Goal: Information Seeking & Learning: Learn about a topic

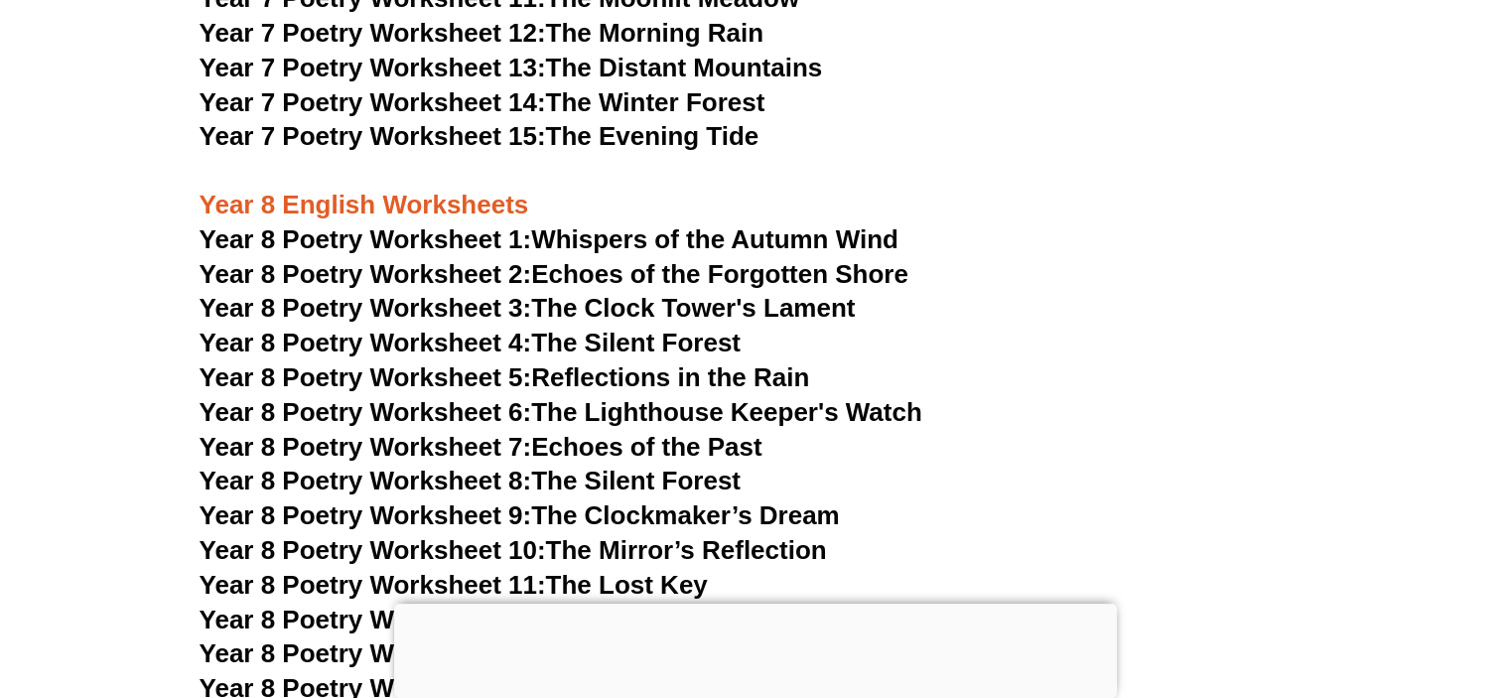
scroll to position [13108, 0]
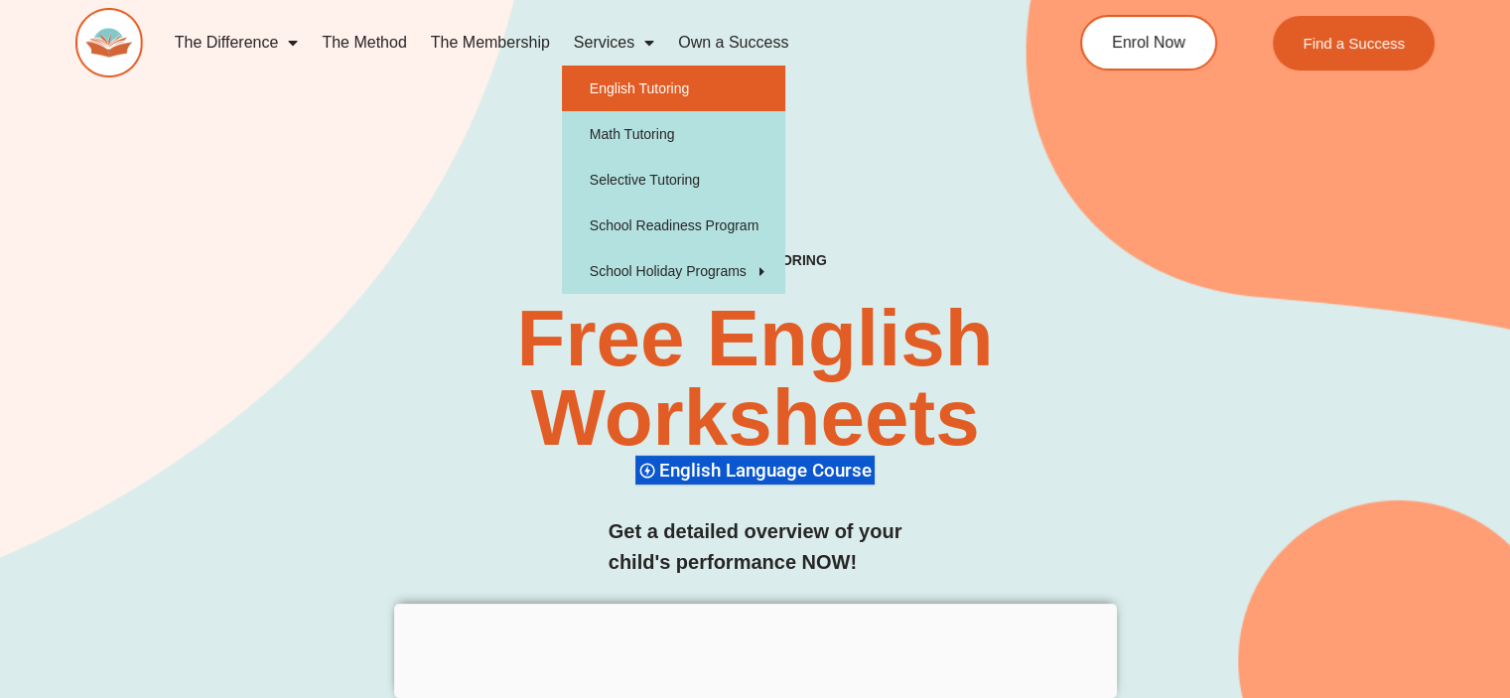
click at [637, 76] on link "English Tutoring" at bounding box center [673, 89] width 223 height 46
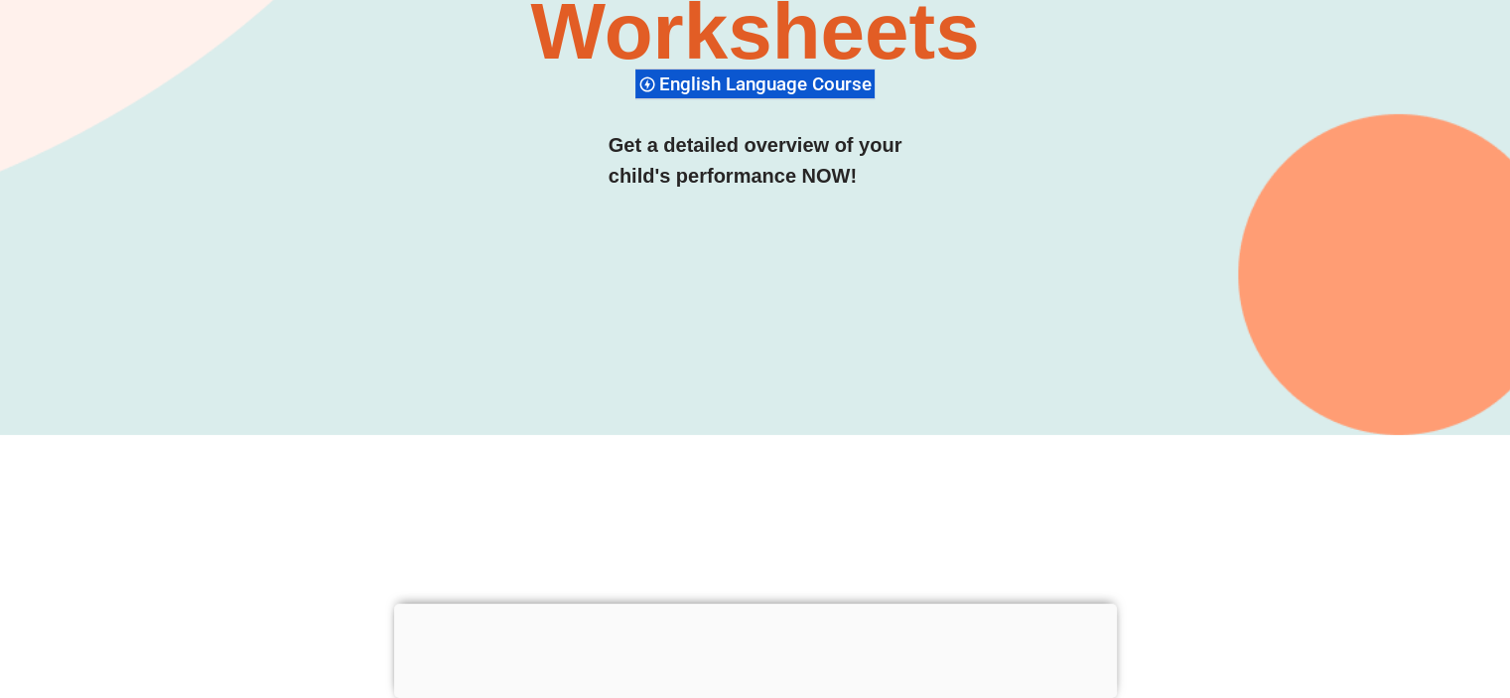
scroll to position [397, 0]
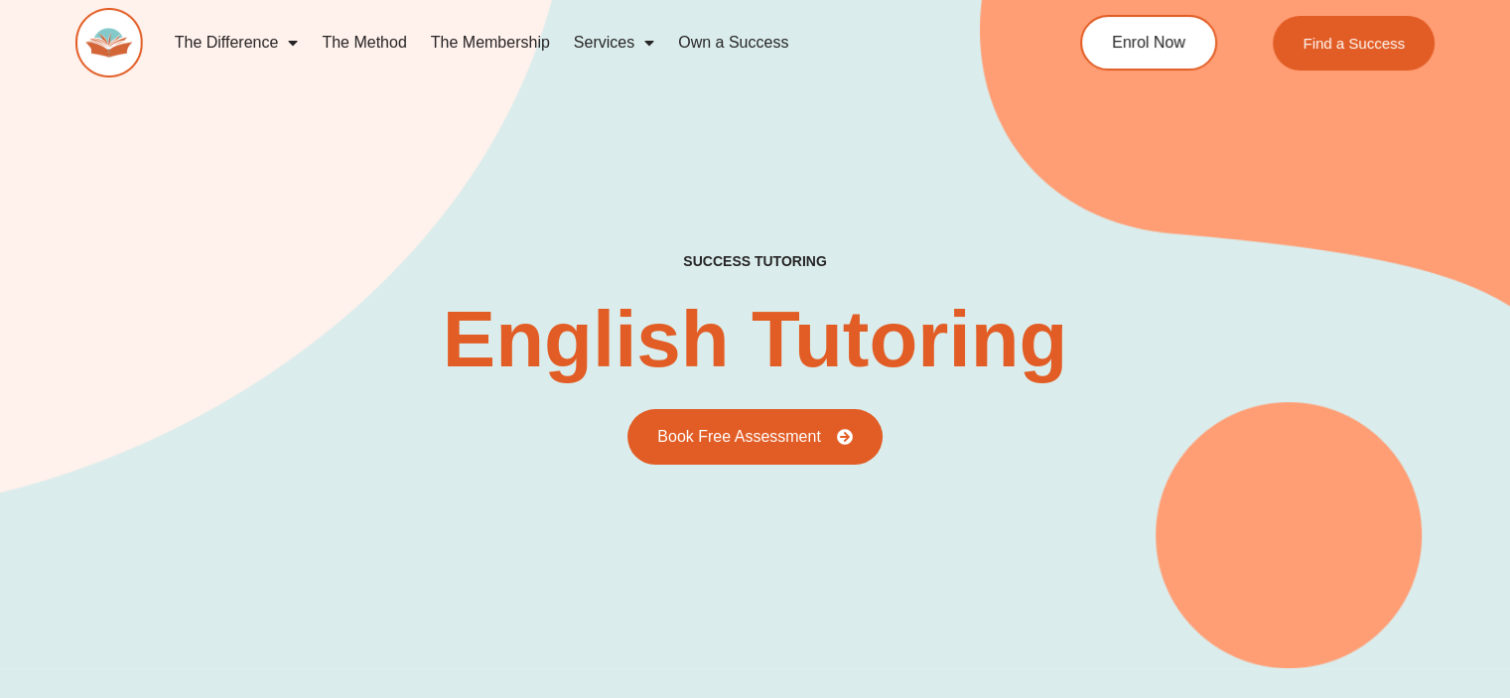
type input "*"
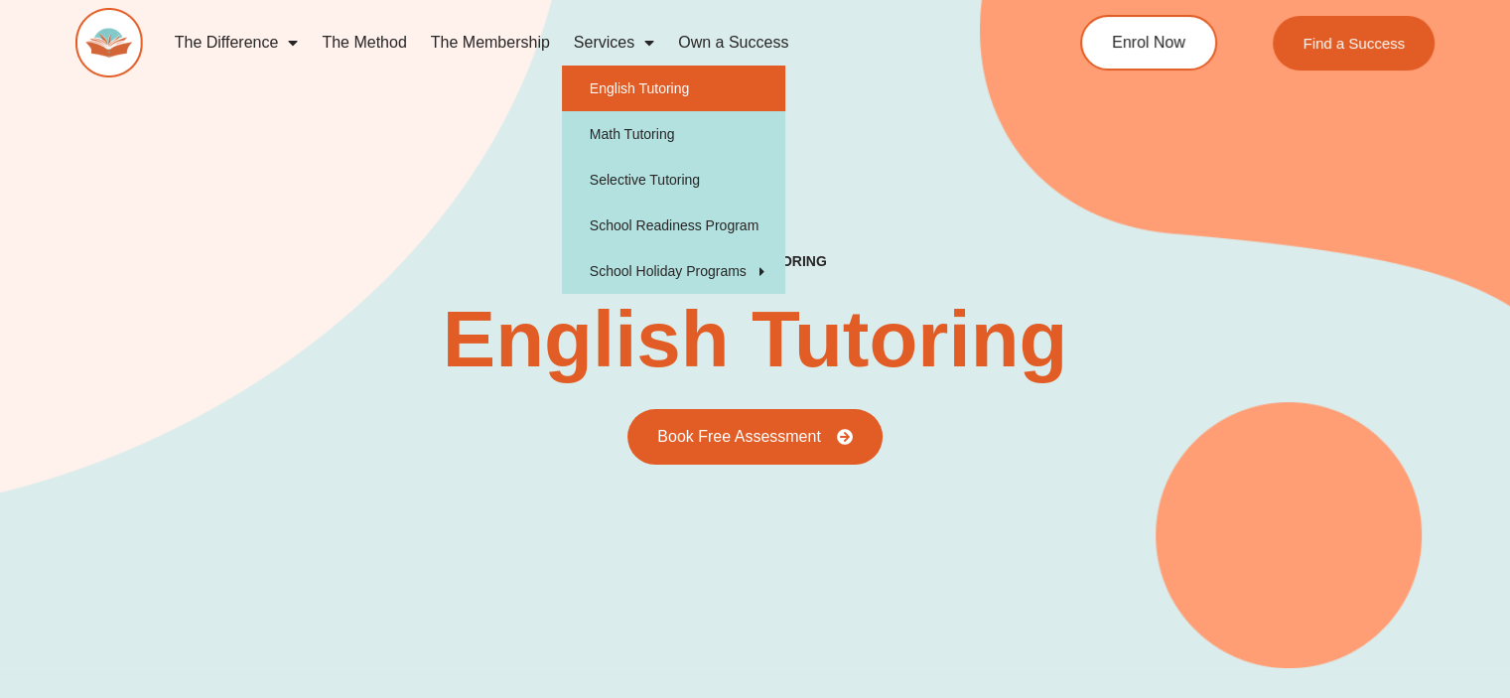
click at [639, 85] on link "English Tutoring" at bounding box center [673, 89] width 223 height 46
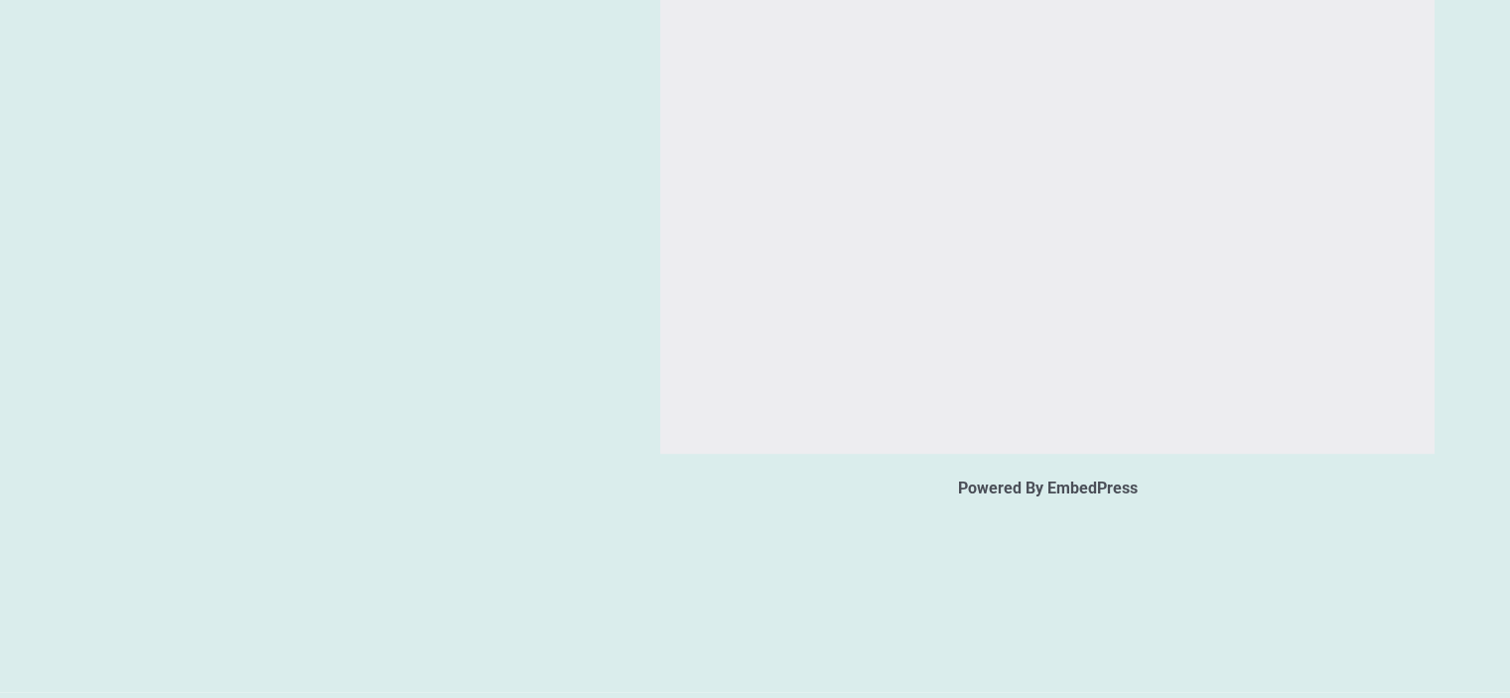
scroll to position [3225, 0]
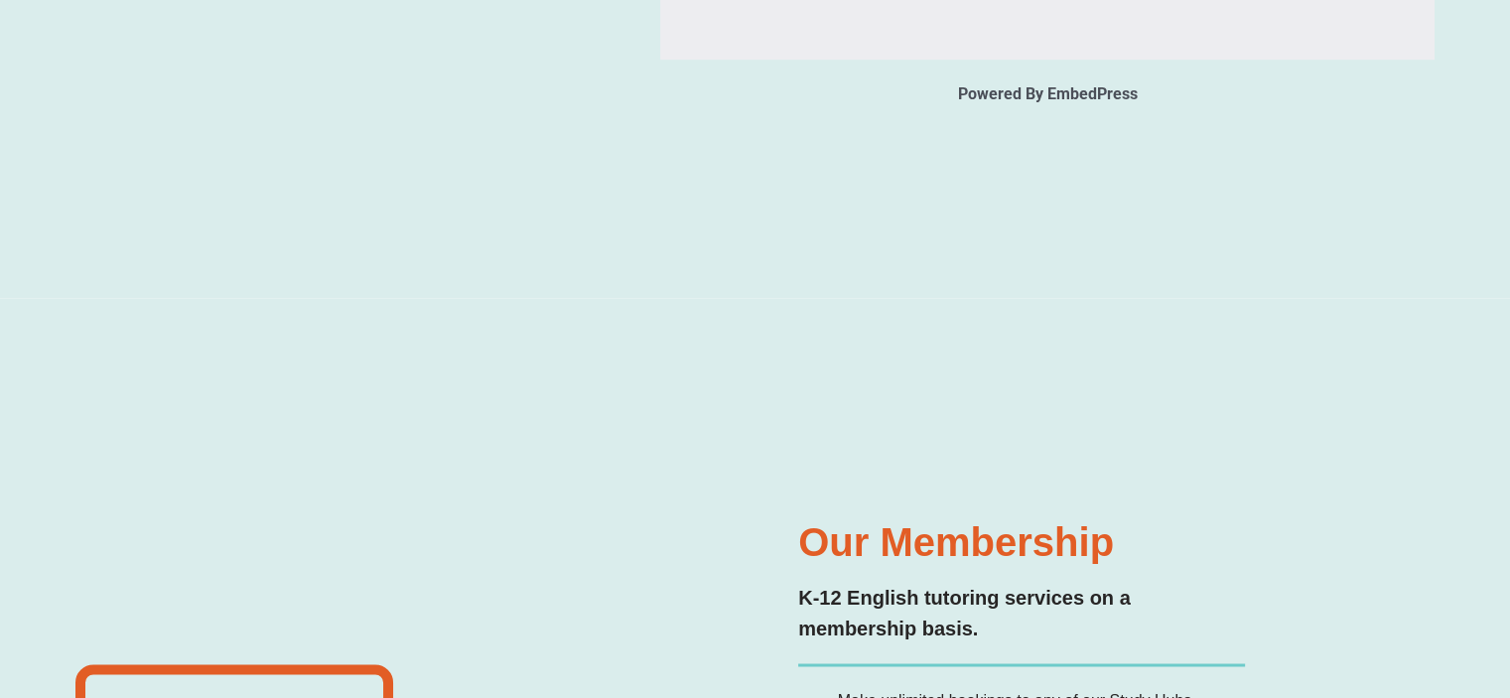
type input "*"
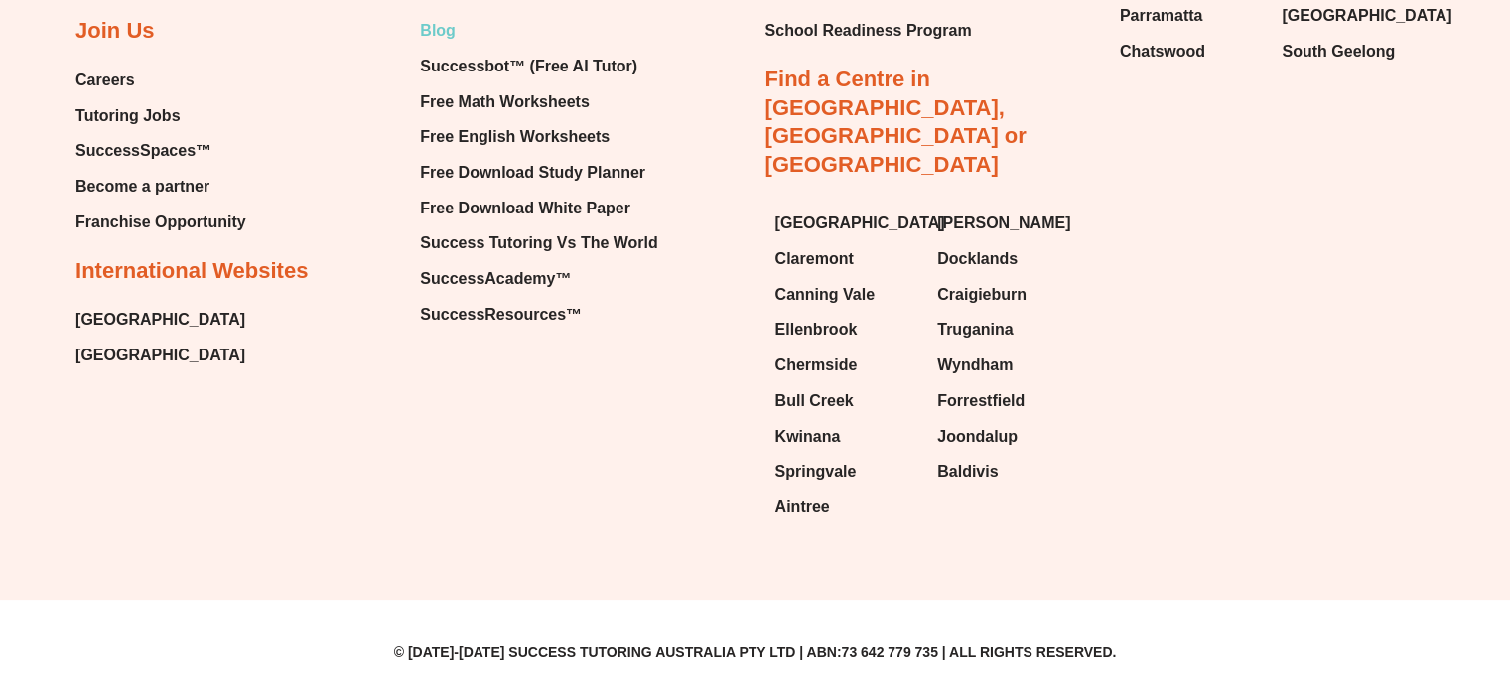
scroll to position [8143, 0]
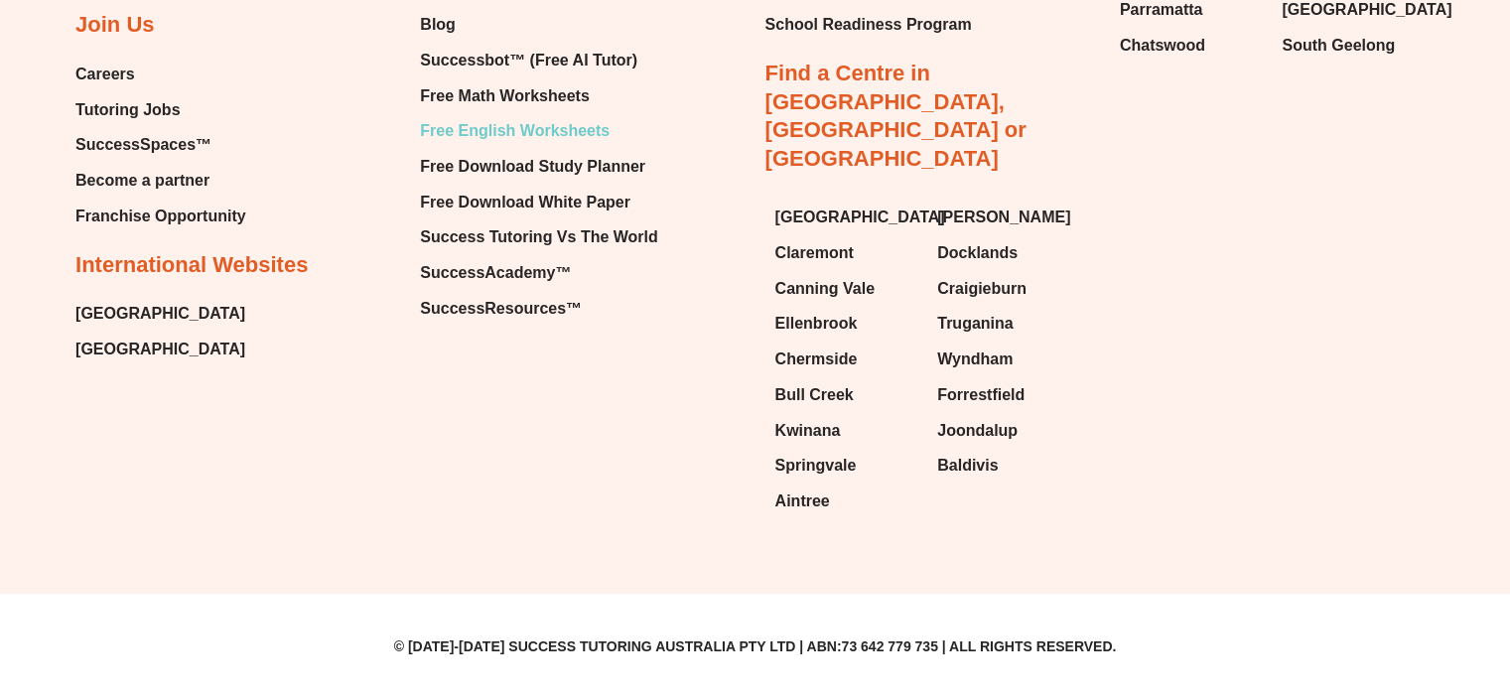
click at [546, 146] on span "Free English Worksheets" at bounding box center [515, 131] width 190 height 30
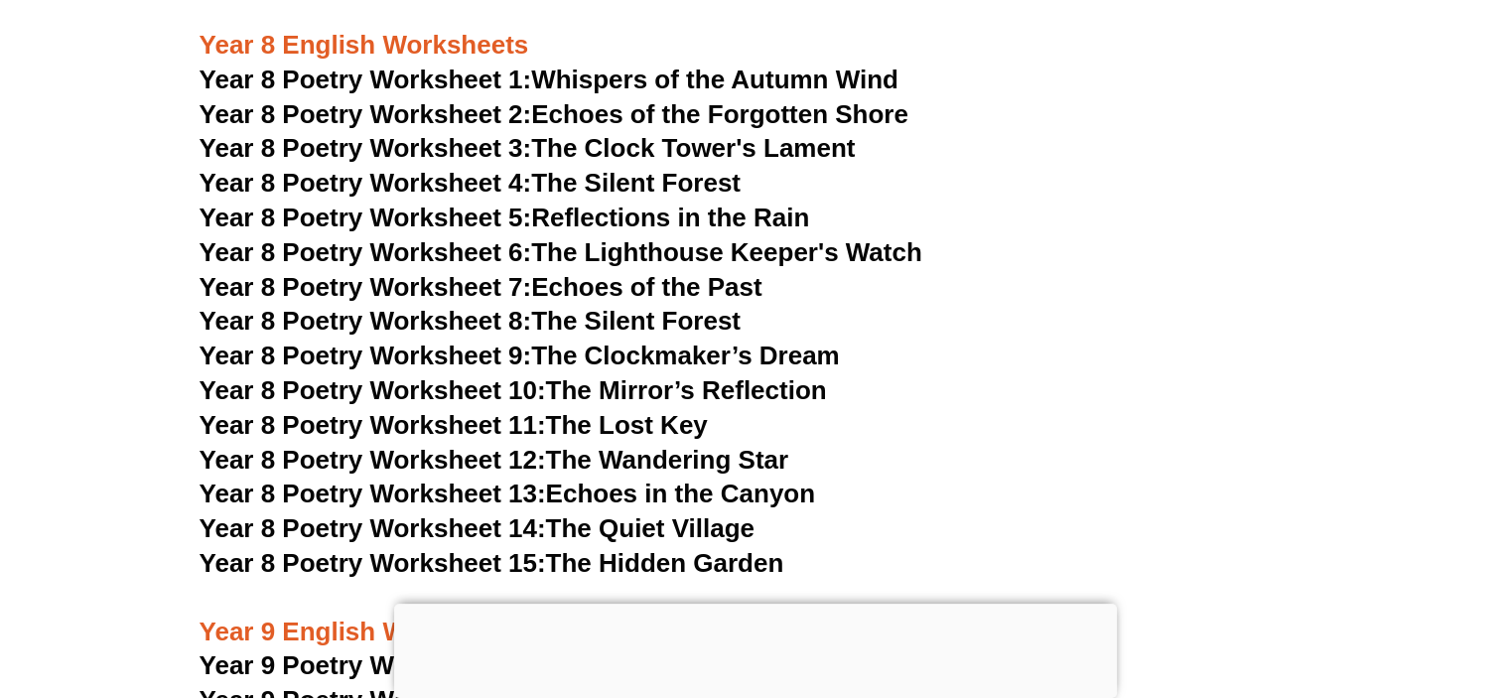
scroll to position [13277, 0]
